Goal: Use online tool/utility: Utilize a website feature to perform a specific function

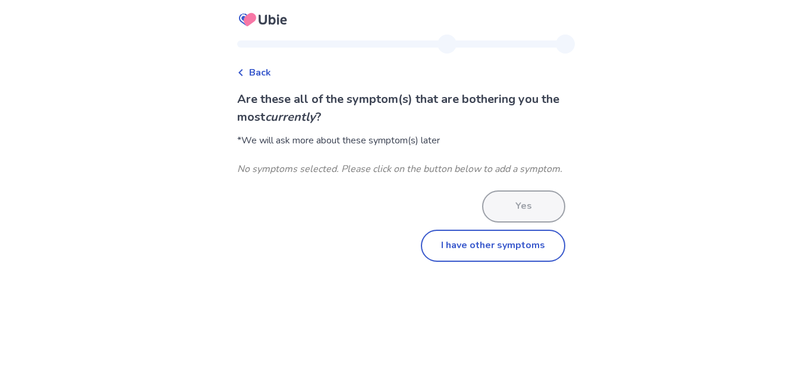
click at [253, 67] on div "Back" at bounding box center [254, 72] width 34 height 14
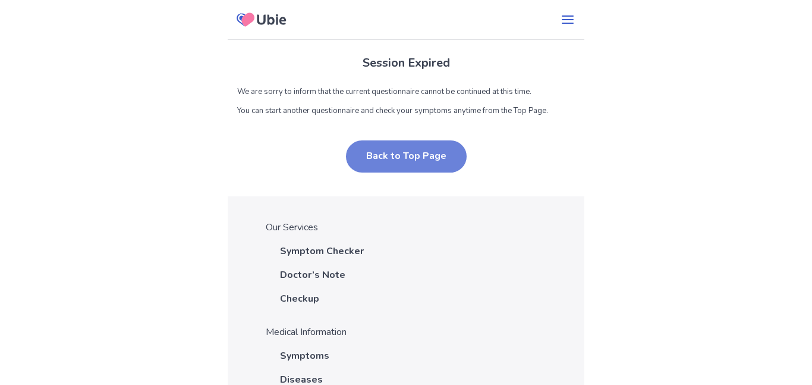
click at [419, 152] on button "Back to Top Page" at bounding box center [406, 156] width 121 height 32
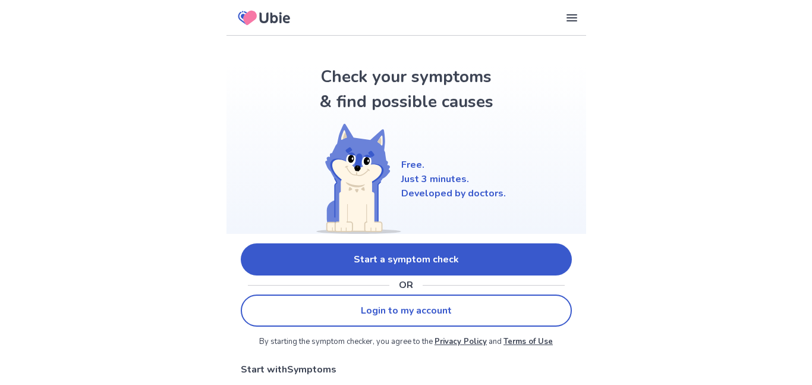
click at [538, 263] on link "Start a symptom check" at bounding box center [406, 259] width 331 height 32
